Goal: Complete application form

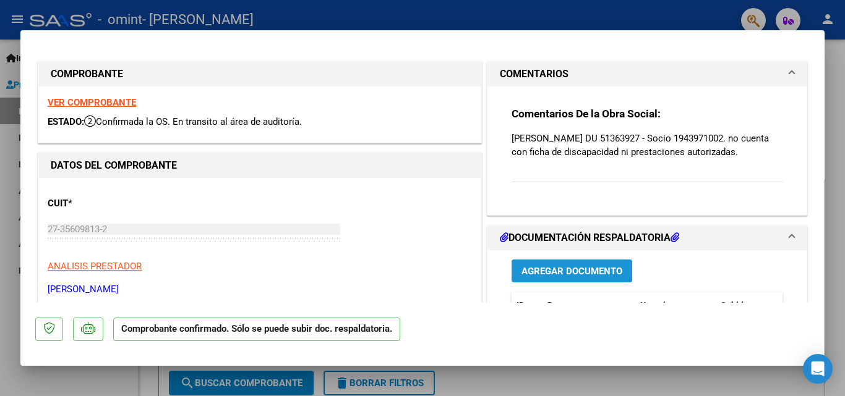
click at [615, 277] on span "Agregar Documento" at bounding box center [571, 271] width 101 height 11
type input "$ 0,00"
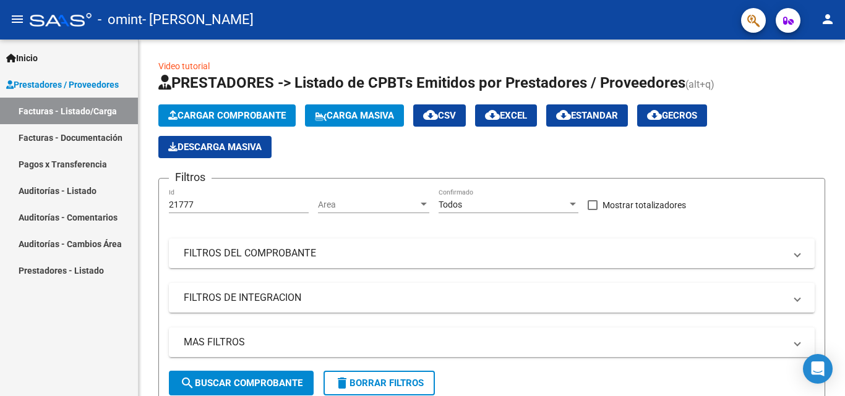
click at [87, 145] on link "Facturas - Documentación" at bounding box center [69, 137] width 138 height 27
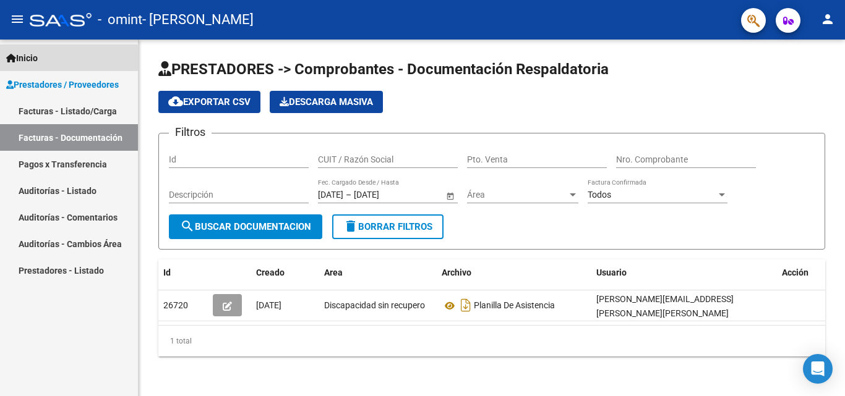
click at [28, 62] on span "Inicio" at bounding box center [22, 58] width 32 height 14
